Goal: Information Seeking & Learning: Learn about a topic

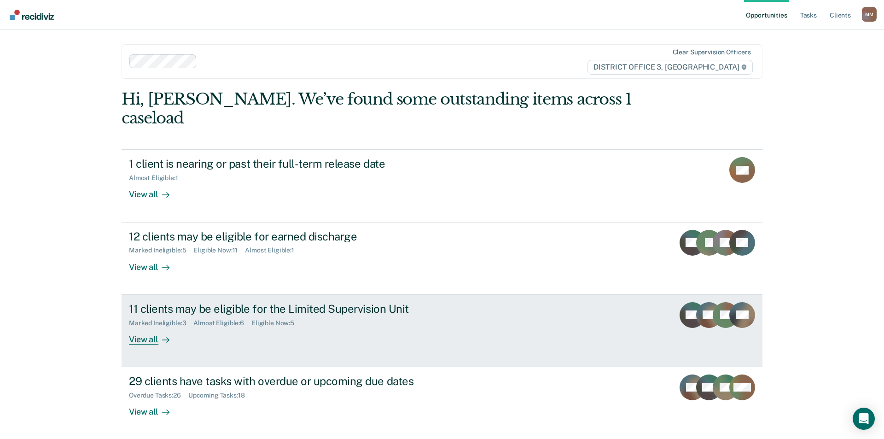
click at [140, 327] on div "View all" at bounding box center [155, 336] width 52 height 18
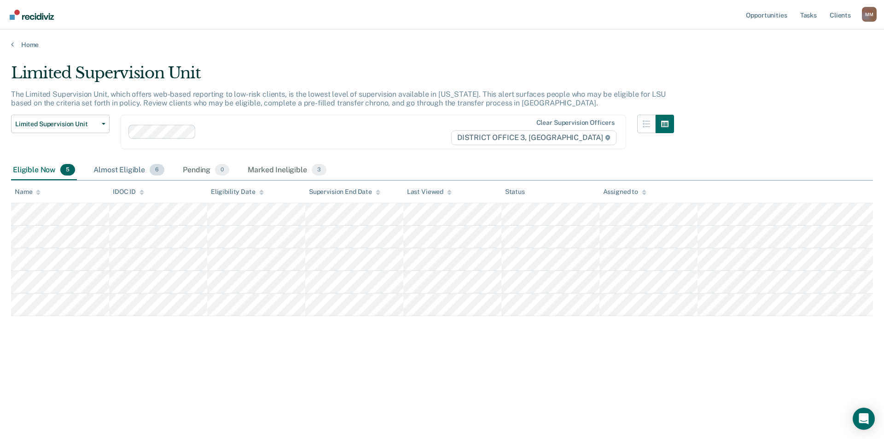
click at [140, 169] on div "Almost Eligible 6" at bounding box center [129, 170] width 75 height 20
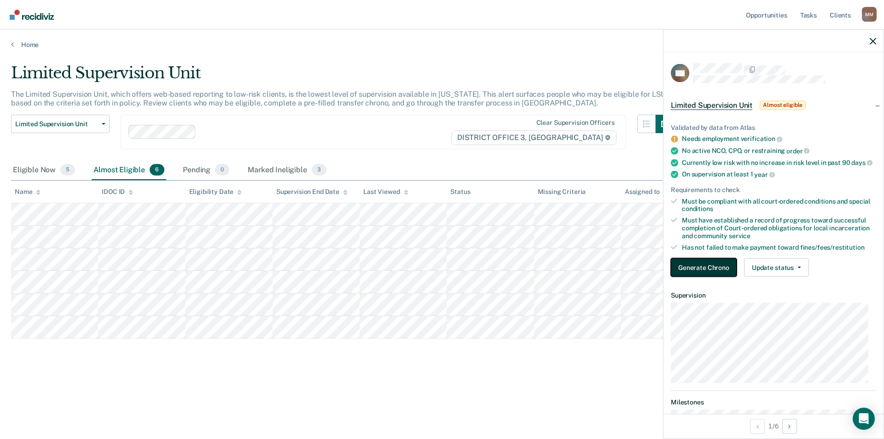
click at [709, 274] on button "Generate Chrono" at bounding box center [704, 267] width 66 height 18
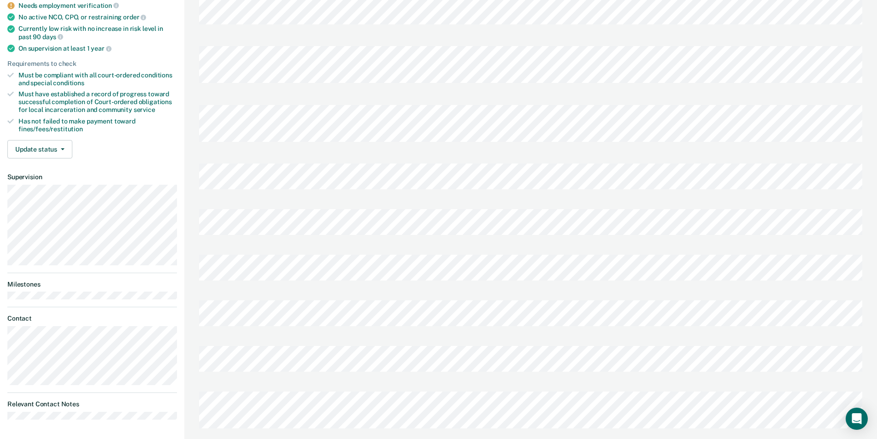
scroll to position [138, 0]
